Goal: Connect with others: Connect with others

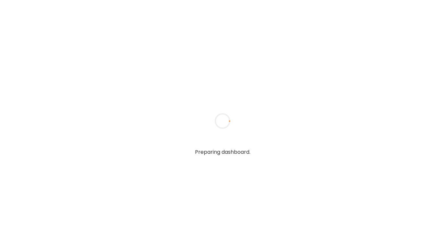
type textarea "**********"
type input "**********"
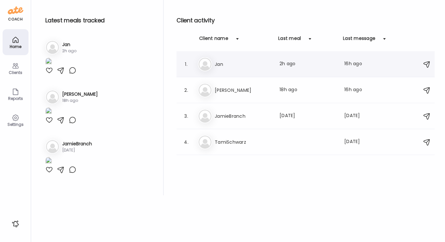
click at [223, 64] on h3 "Jan" at bounding box center [243, 64] width 57 height 8
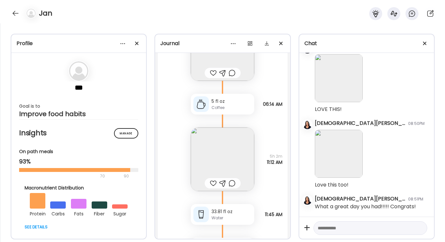
scroll to position [4796, 0]
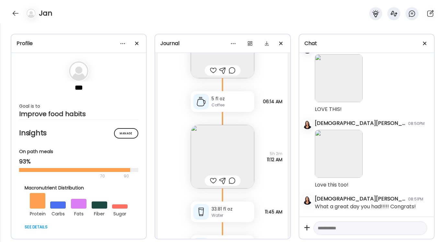
click at [226, 150] on img at bounding box center [222, 156] width 63 height 63
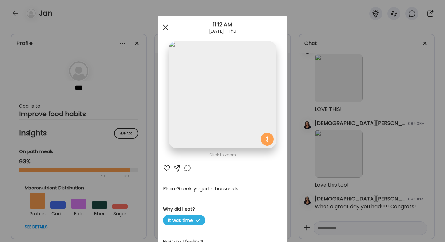
click at [165, 24] on div at bounding box center [165, 27] width 13 height 13
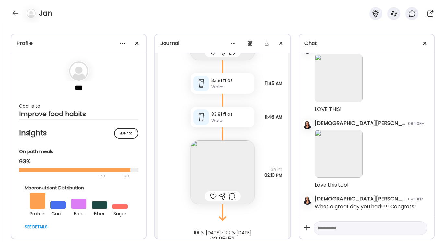
scroll to position [4927, 0]
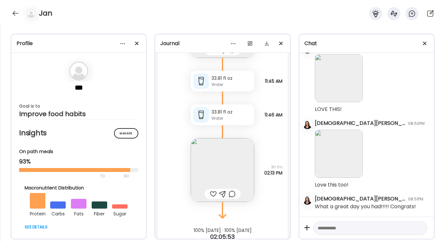
click at [225, 170] on img at bounding box center [222, 169] width 63 height 63
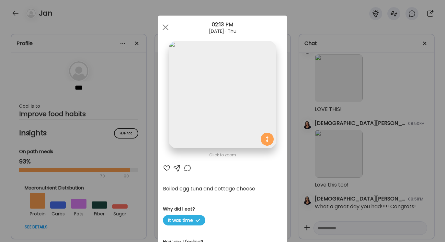
click at [177, 168] on div at bounding box center [177, 168] width 8 height 8
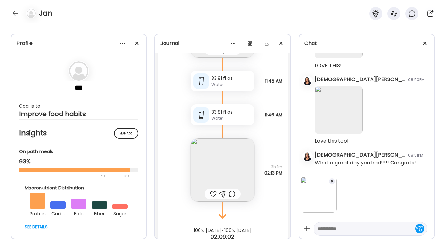
scroll to position [74, 0]
click at [319, 227] on textarea at bounding box center [365, 228] width 94 height 8
type textarea "**********"
click at [418, 226] on div at bounding box center [419, 227] width 9 height 9
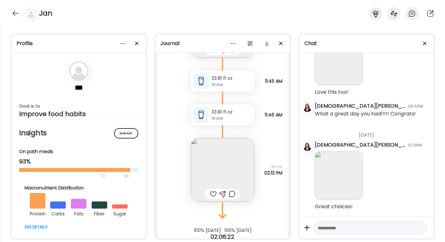
scroll to position [4945, 0]
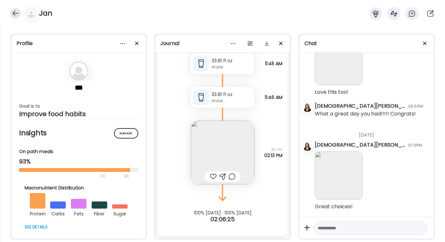
click at [15, 12] on div at bounding box center [15, 13] width 10 height 10
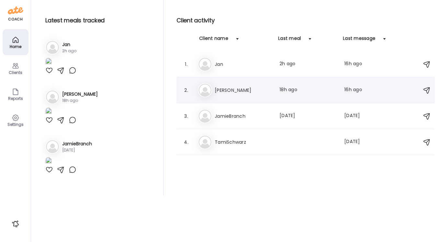
click at [225, 89] on h3 "[PERSON_NAME]" at bounding box center [243, 90] width 57 height 8
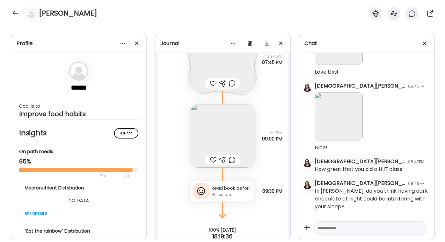
scroll to position [2168, 0]
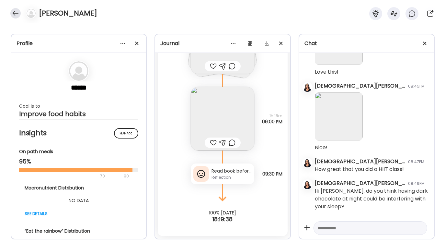
click at [15, 13] on div at bounding box center [15, 13] width 10 height 10
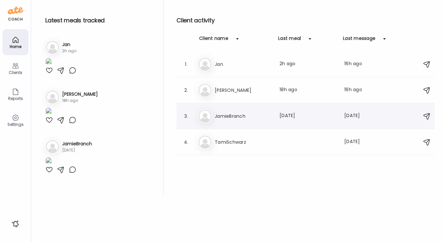
click at [233, 116] on h3 "JamieBranch" at bounding box center [243, 116] width 57 height 8
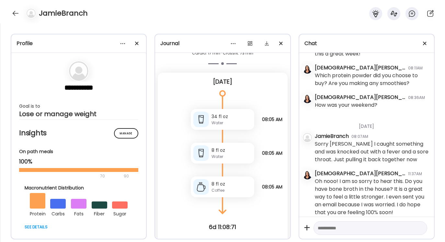
scroll to position [1380, 0]
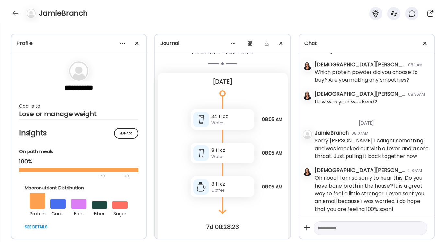
click at [321, 228] on textarea at bounding box center [365, 228] width 94 height 8
type textarea "**********"
click at [421, 228] on div at bounding box center [419, 227] width 9 height 9
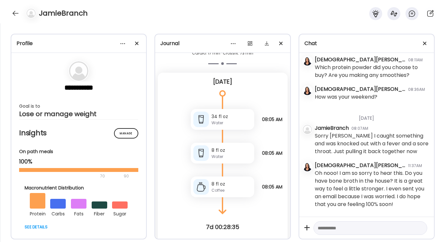
scroll to position [1419, 0]
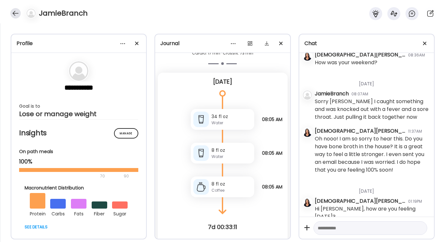
click at [16, 14] on div at bounding box center [15, 13] width 10 height 10
